Goal: Book appointment/travel/reservation

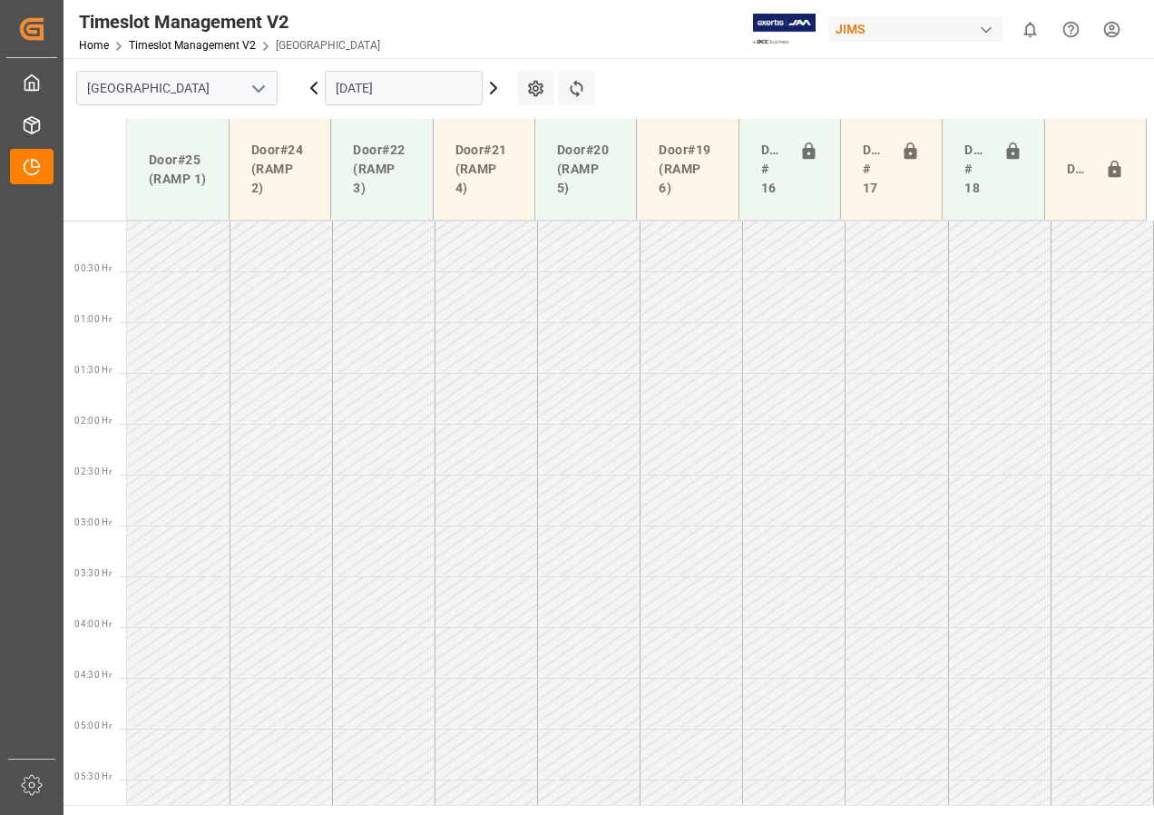
scroll to position [611, 0]
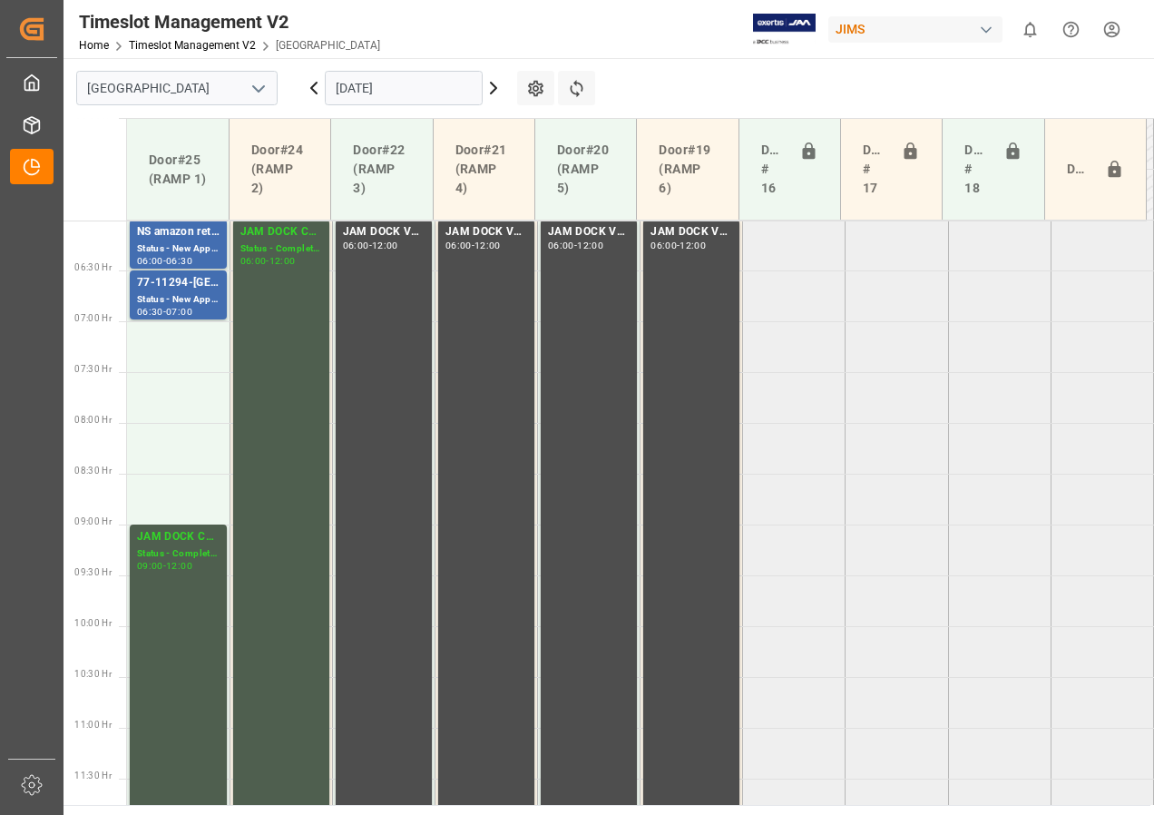
click at [396, 93] on input "[DATE]" at bounding box center [404, 88] width 158 height 34
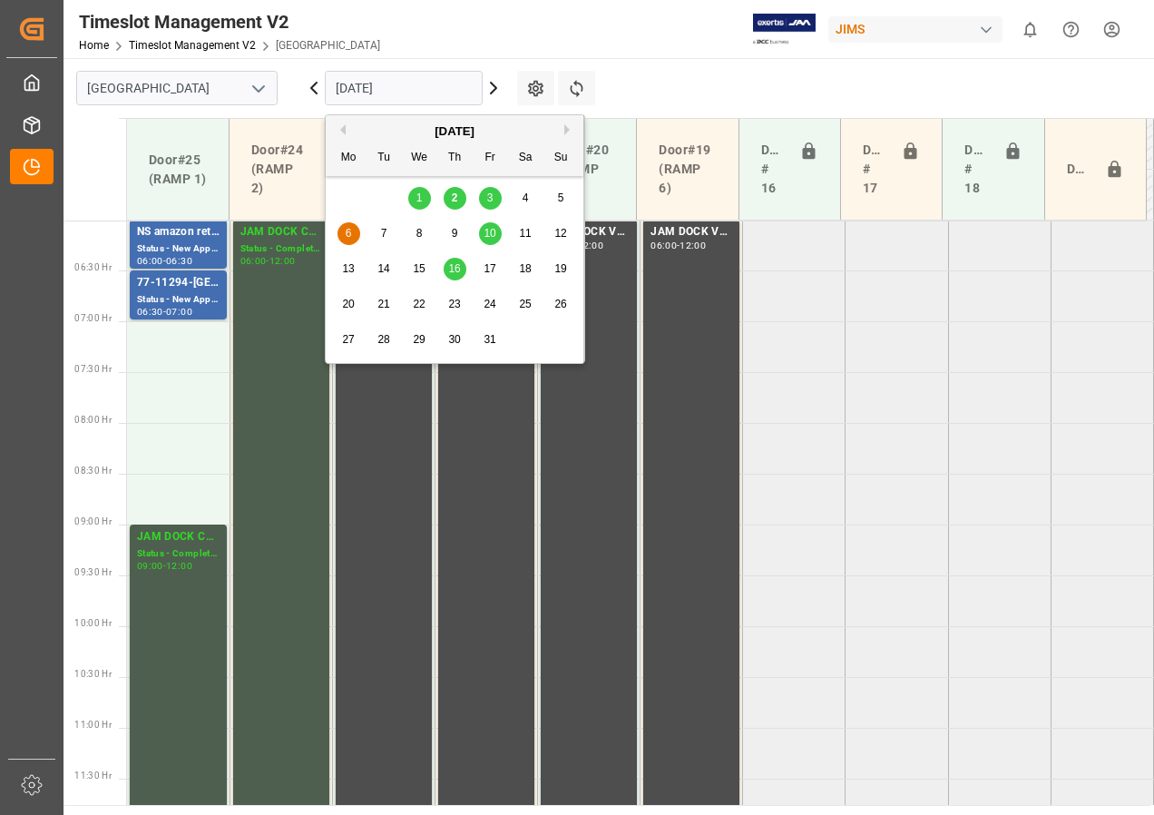
click at [489, 200] on span "3" at bounding box center [490, 197] width 6 height 13
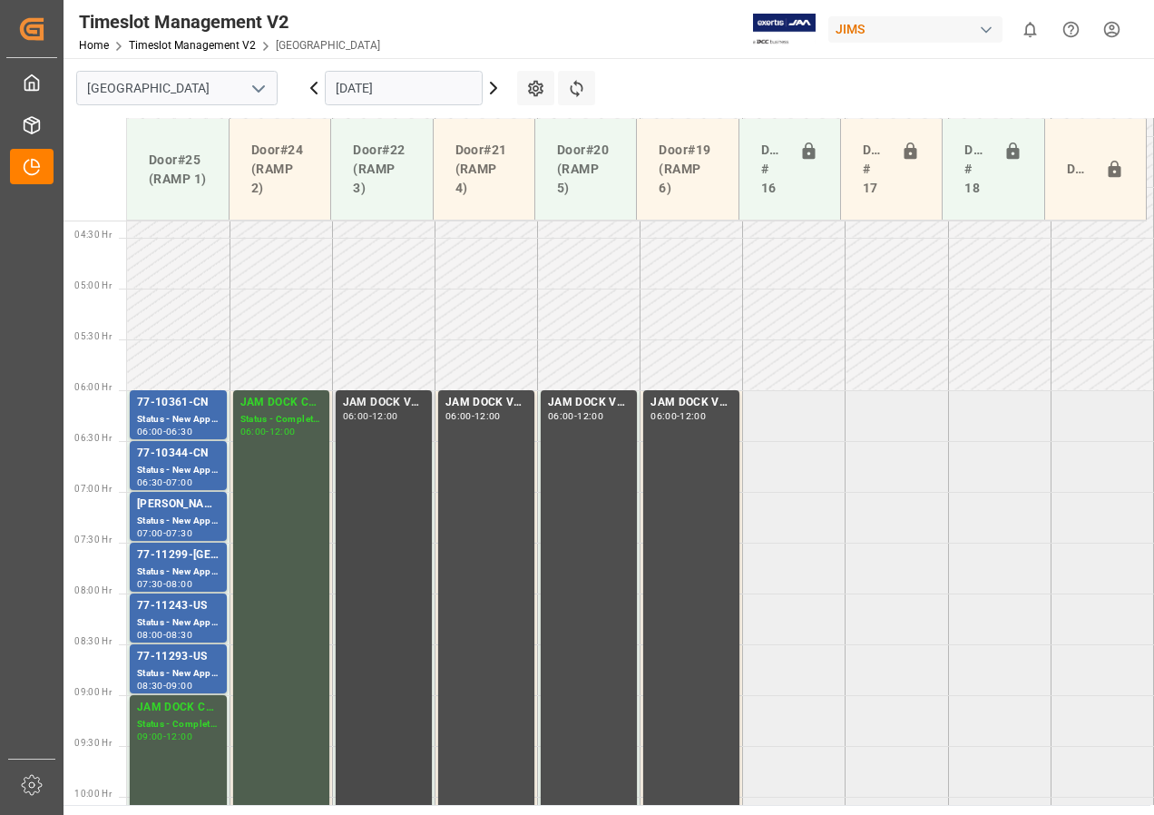
scroll to position [531, 0]
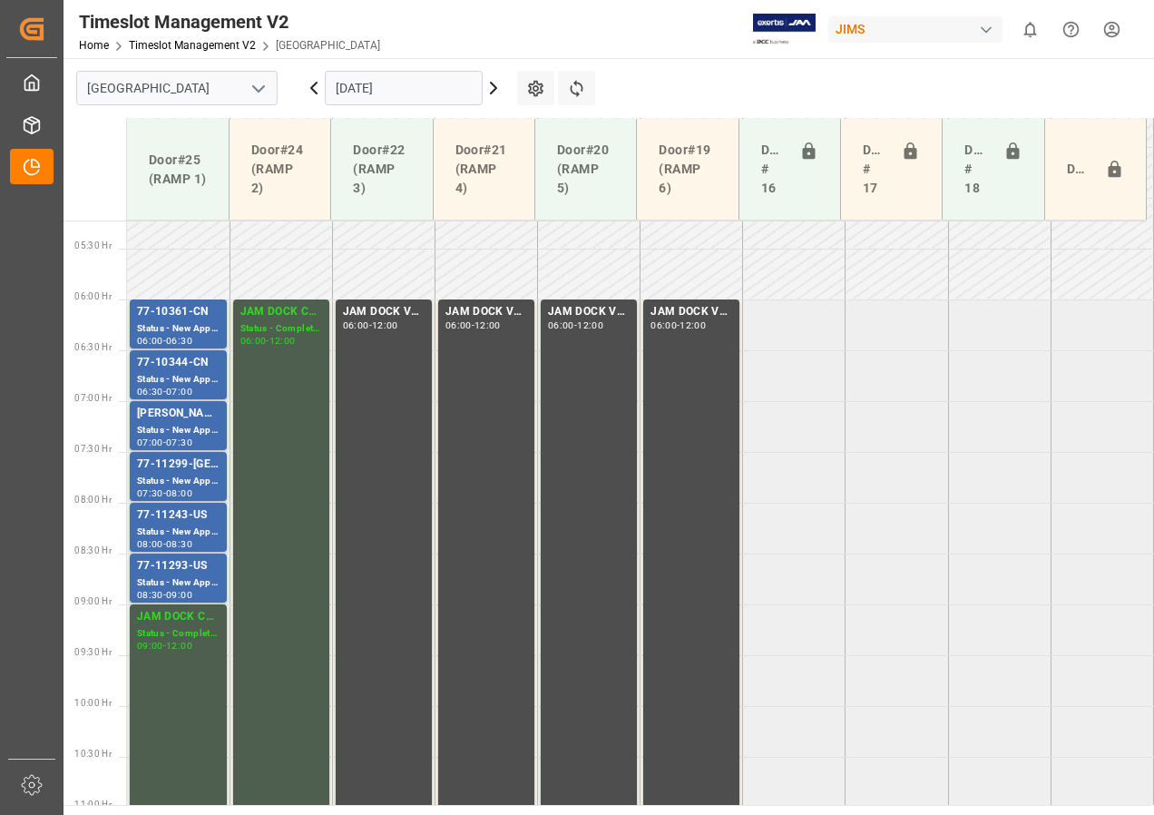
click at [490, 89] on icon at bounding box center [494, 88] width 22 height 22
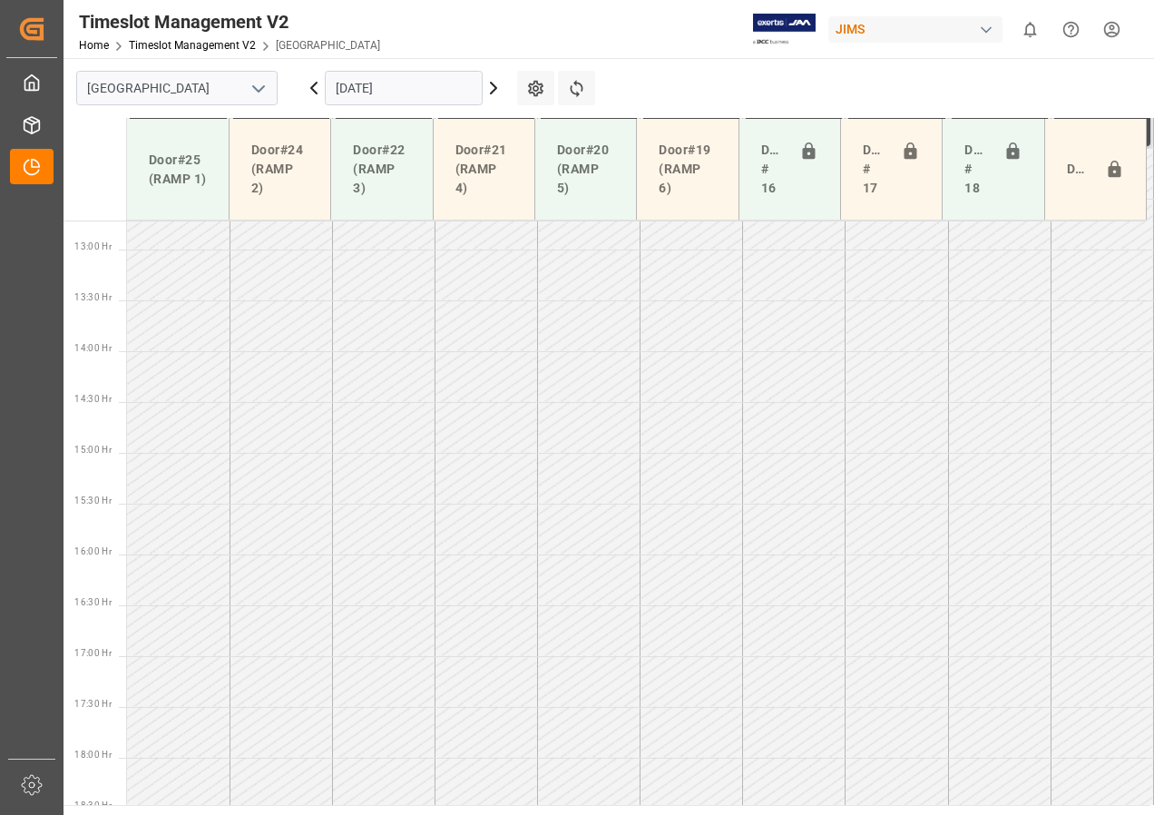
scroll to position [1347, 0]
click at [489, 93] on icon at bounding box center [494, 88] width 22 height 22
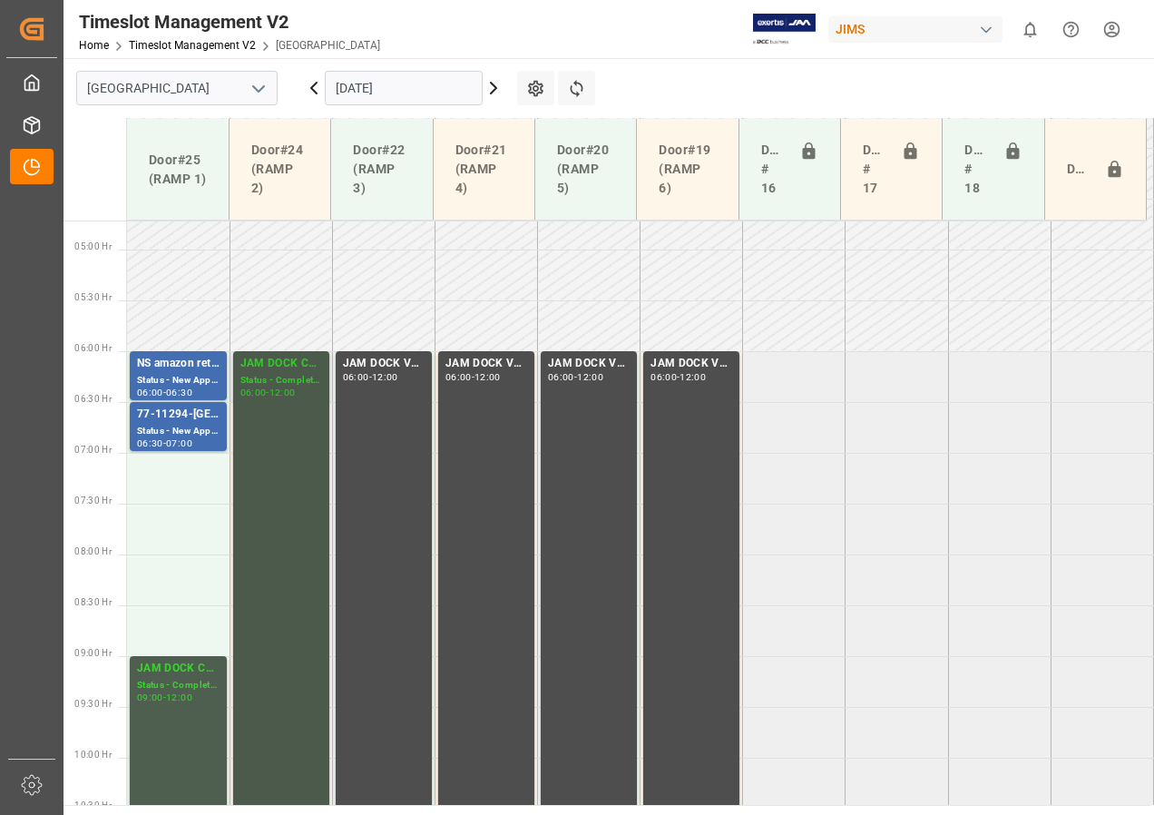
scroll to position [452, 0]
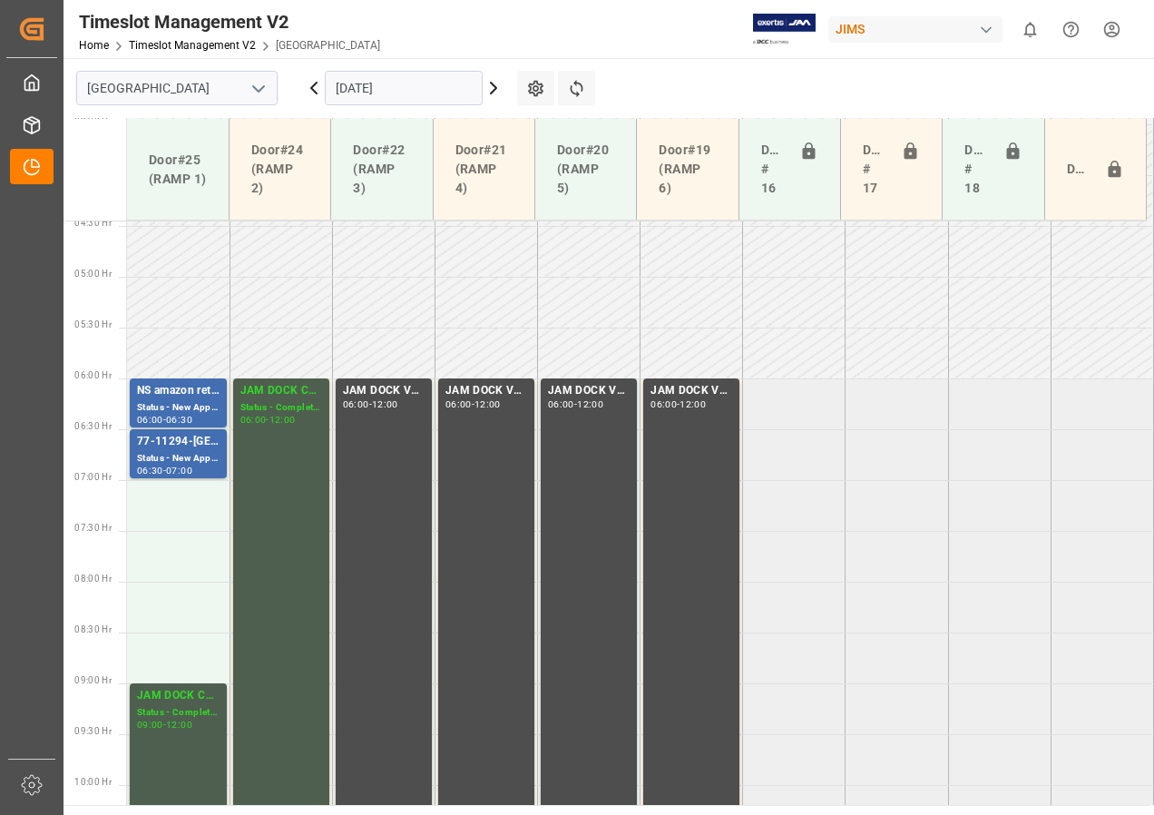
click at [434, 91] on input "[DATE]" at bounding box center [404, 88] width 158 height 34
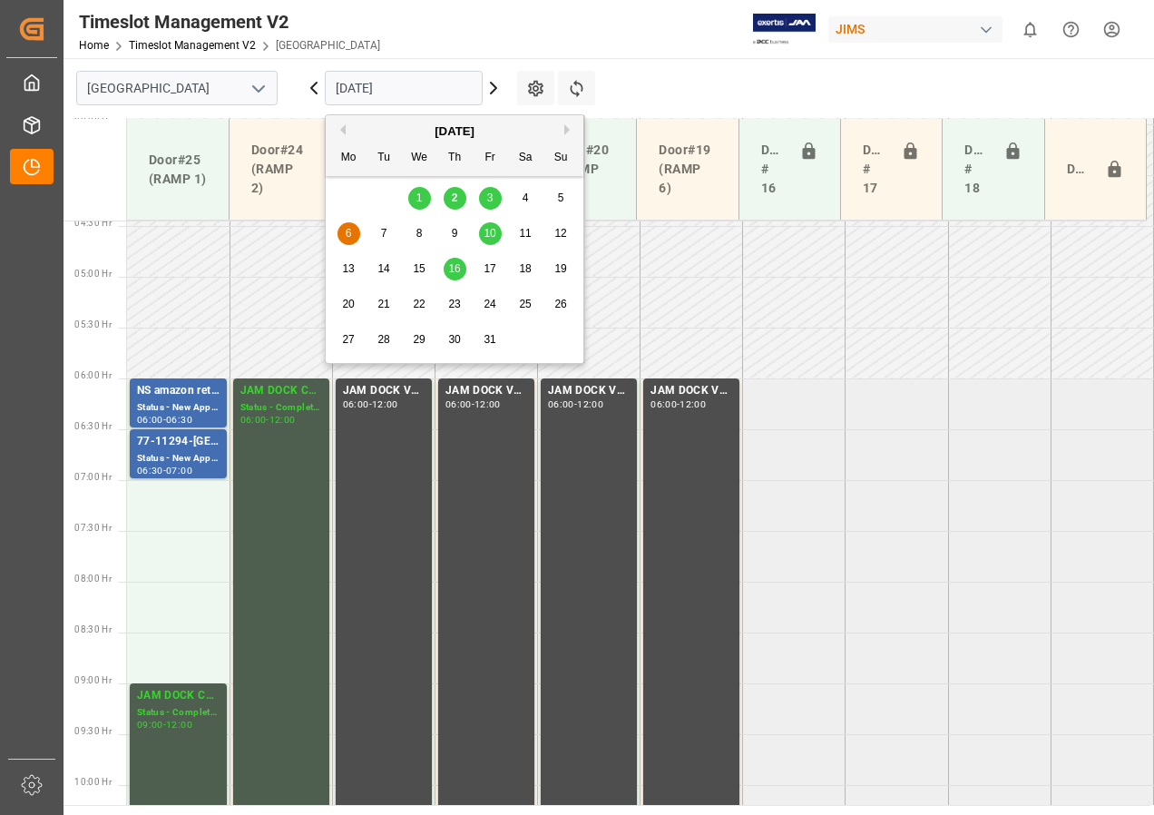
click at [386, 229] on span "7" at bounding box center [384, 233] width 6 height 13
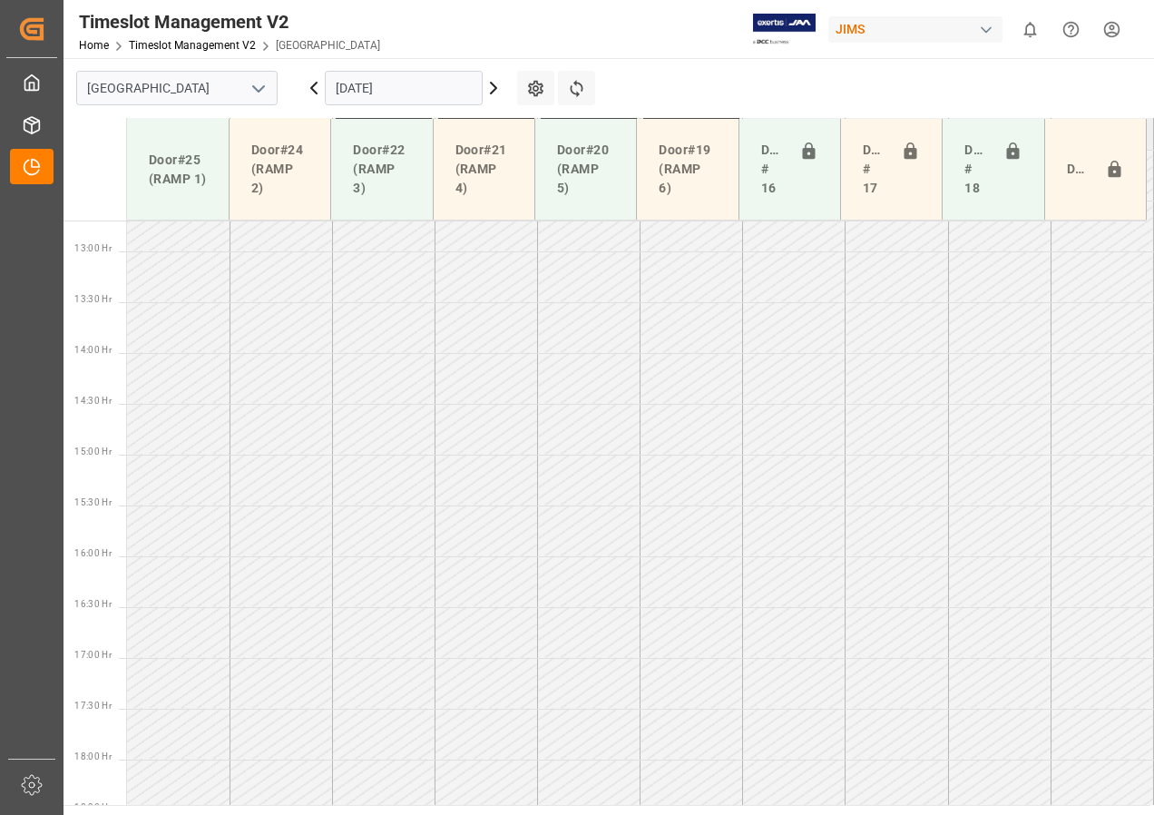
scroll to position [1347, 0]
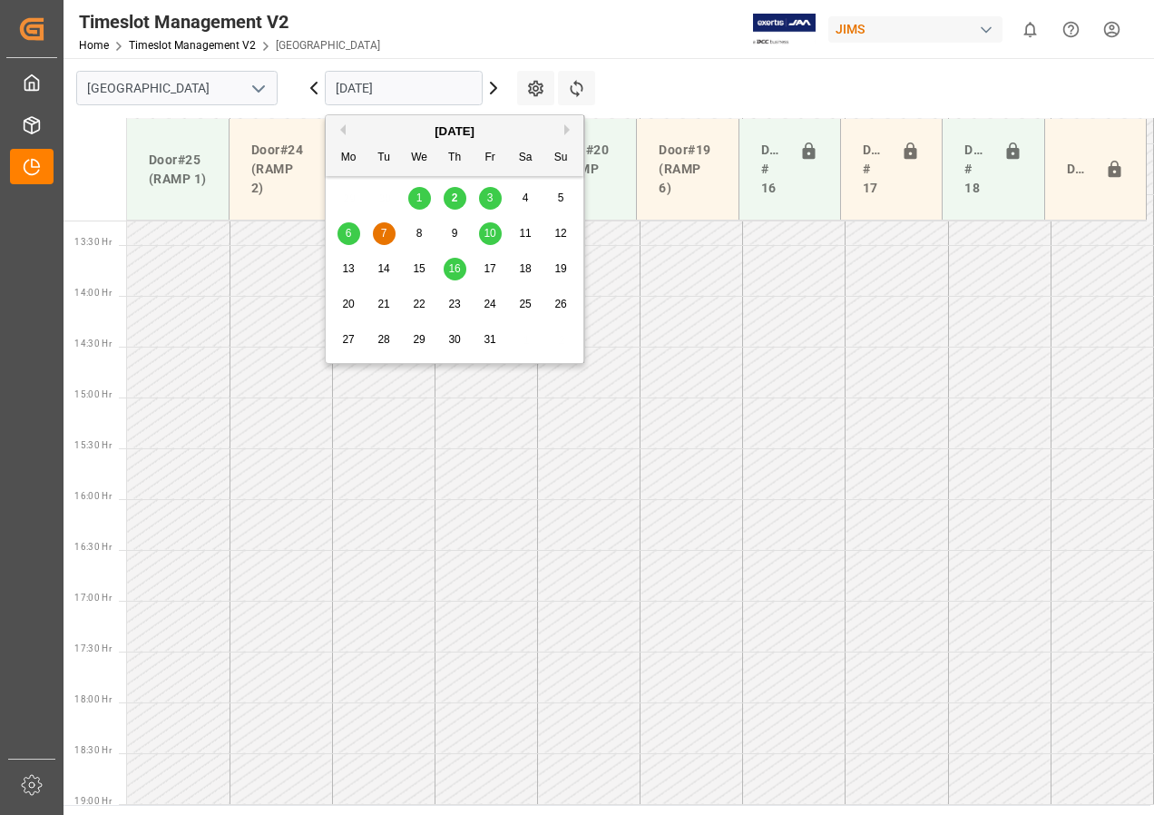
click at [337, 92] on input "[DATE]" at bounding box center [404, 88] width 158 height 34
click at [487, 193] on span "3" at bounding box center [490, 197] width 6 height 13
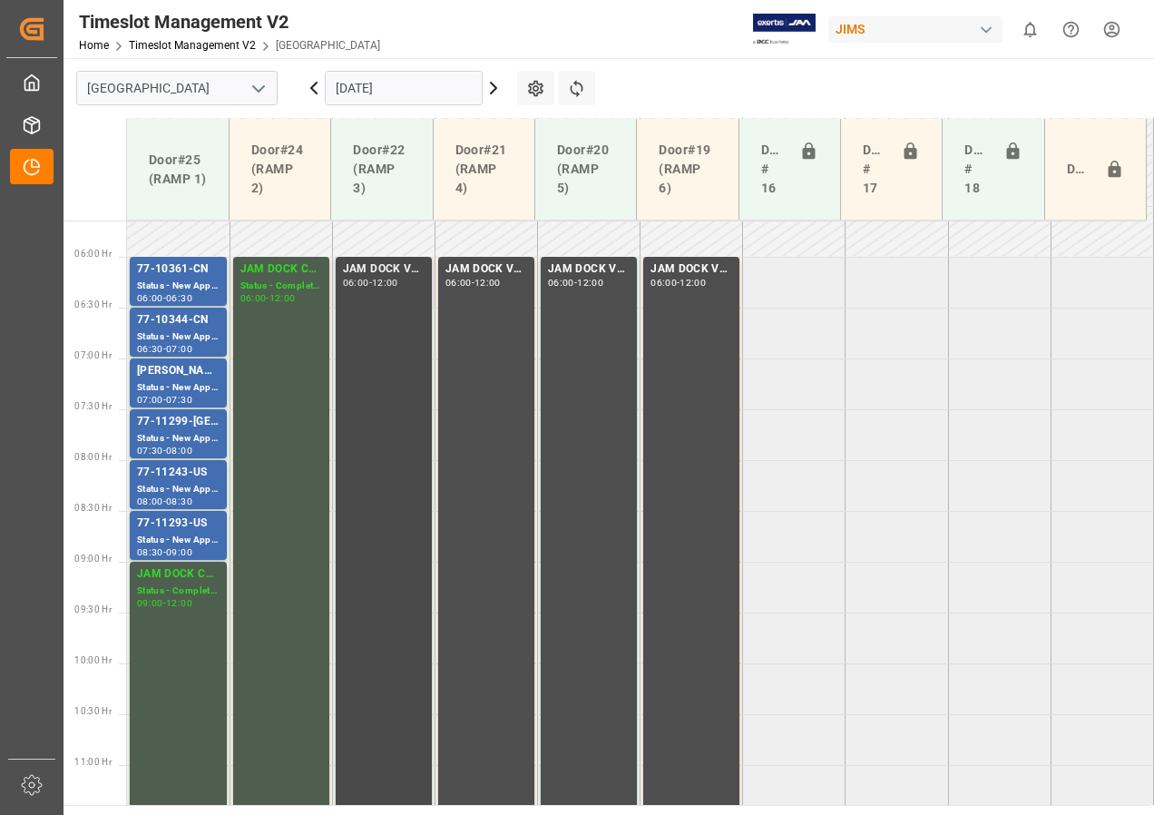
scroll to position [531, 0]
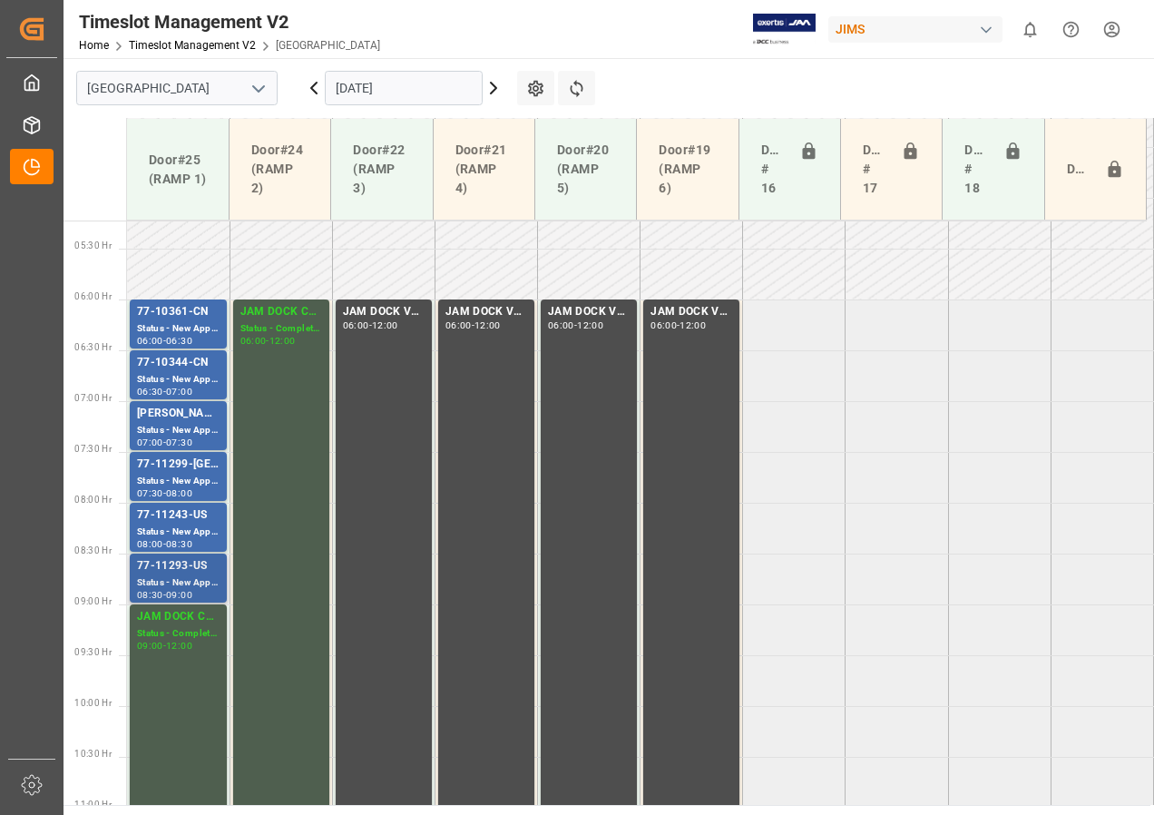
click at [181, 577] on div "Status - New Appointment" at bounding box center [178, 582] width 83 height 15
click at [191, 522] on div "77-11243-US" at bounding box center [178, 515] width 83 height 18
click at [186, 464] on div "77-11299-[GEOGRAPHIC_DATA]" at bounding box center [178, 464] width 83 height 18
click at [184, 422] on div "[PERSON_NAME]/ [PERSON_NAME]" at bounding box center [178, 414] width 83 height 18
click at [161, 373] on div "Status - New Appointment" at bounding box center [178, 379] width 83 height 15
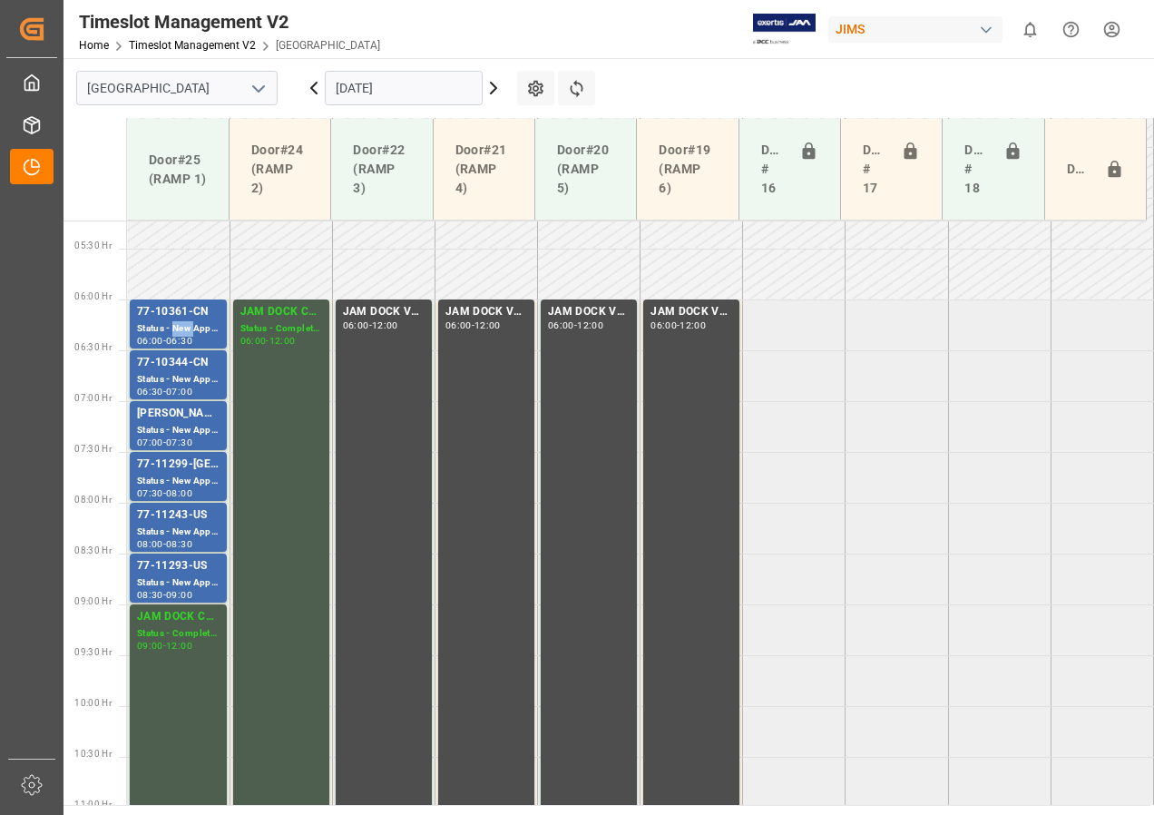
click at [174, 334] on div "Status - New Appointment" at bounding box center [178, 328] width 83 height 15
